Goal: Navigation & Orientation: Go to known website

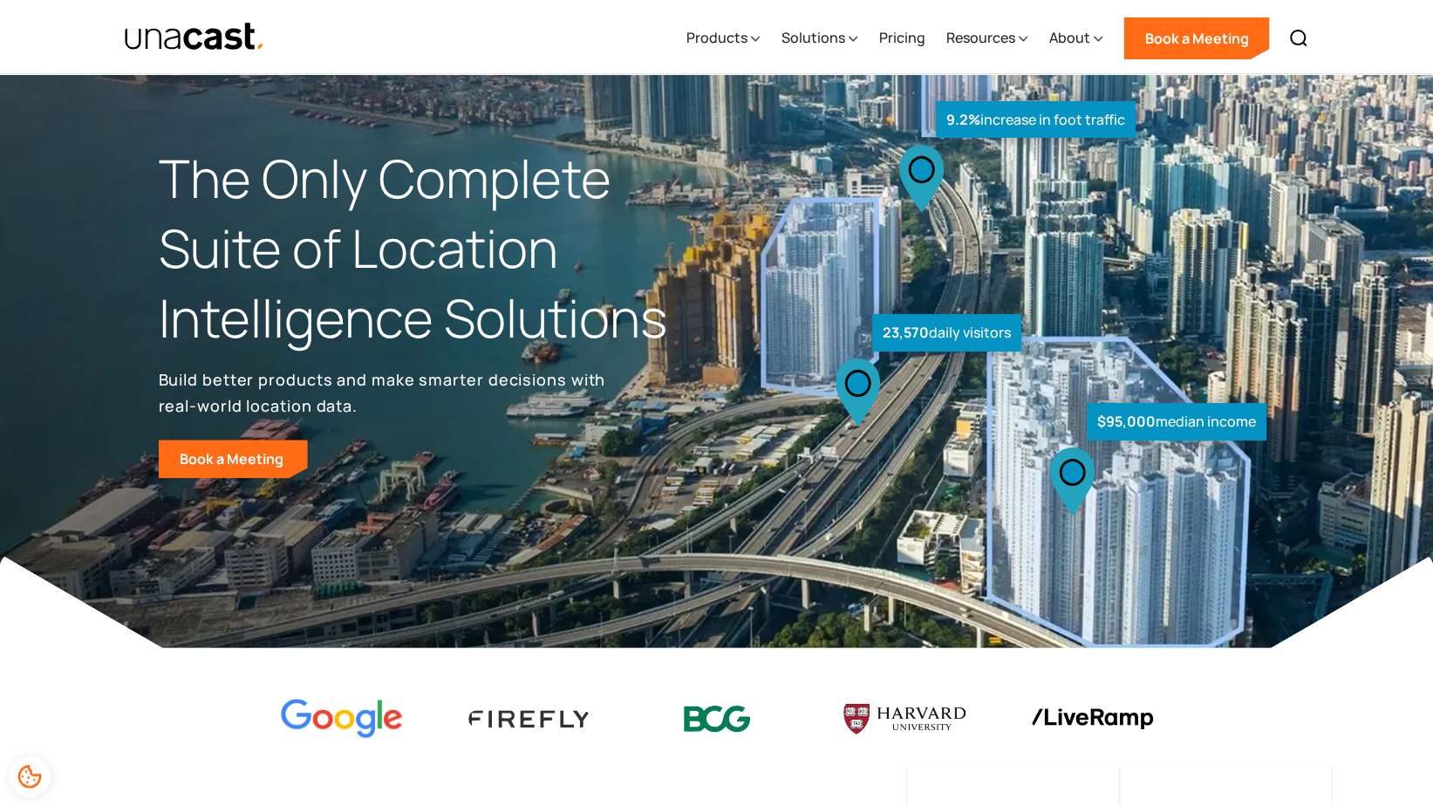
click at [221, 45] on img "home" at bounding box center [195, 37] width 142 height 31
